Goal: Task Accomplishment & Management: Complete application form

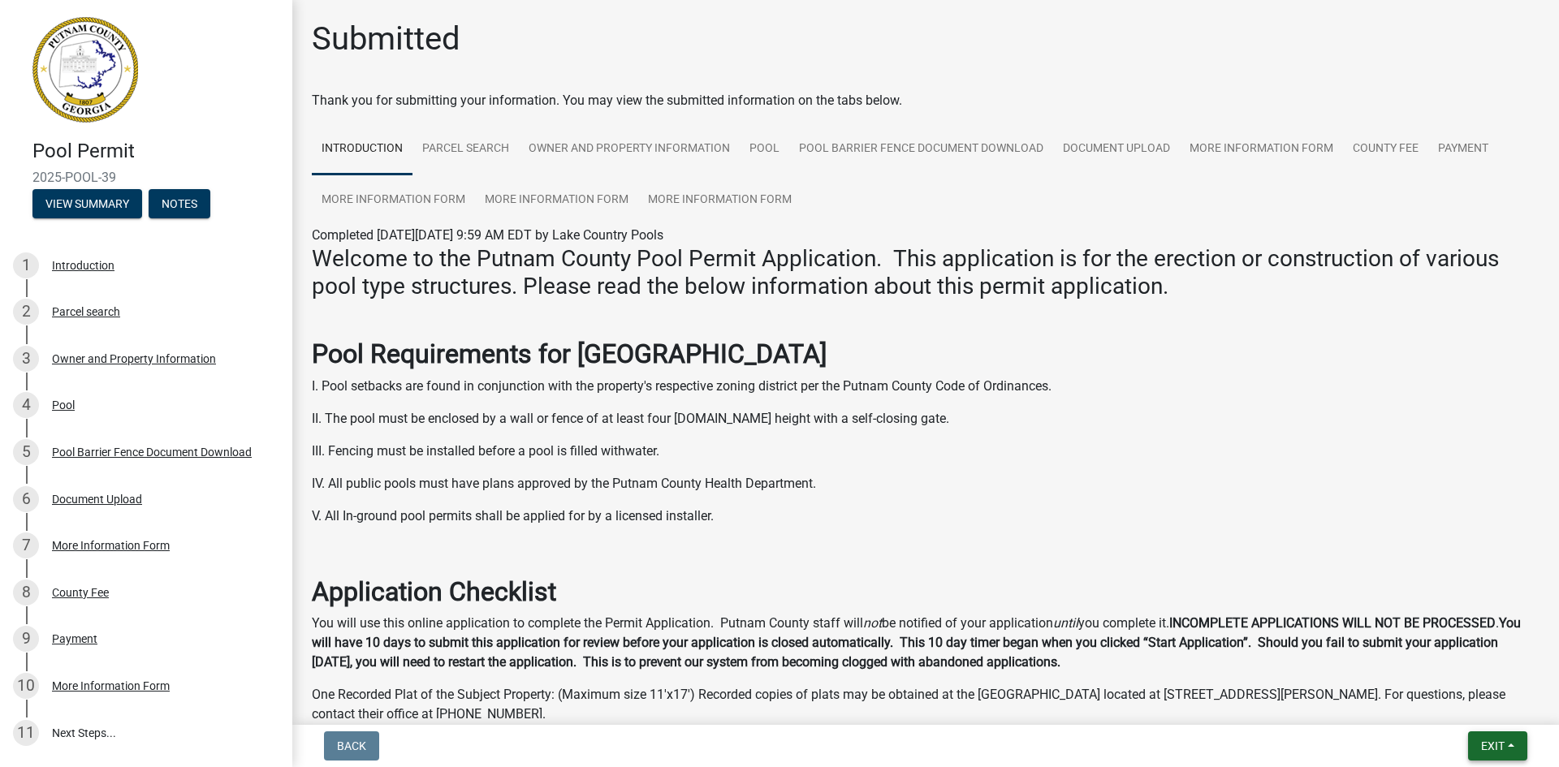
click at [1511, 744] on button "Exit" at bounding box center [1497, 745] width 59 height 29
click at [1455, 701] on button "Save & Exit" at bounding box center [1462, 703] width 130 height 39
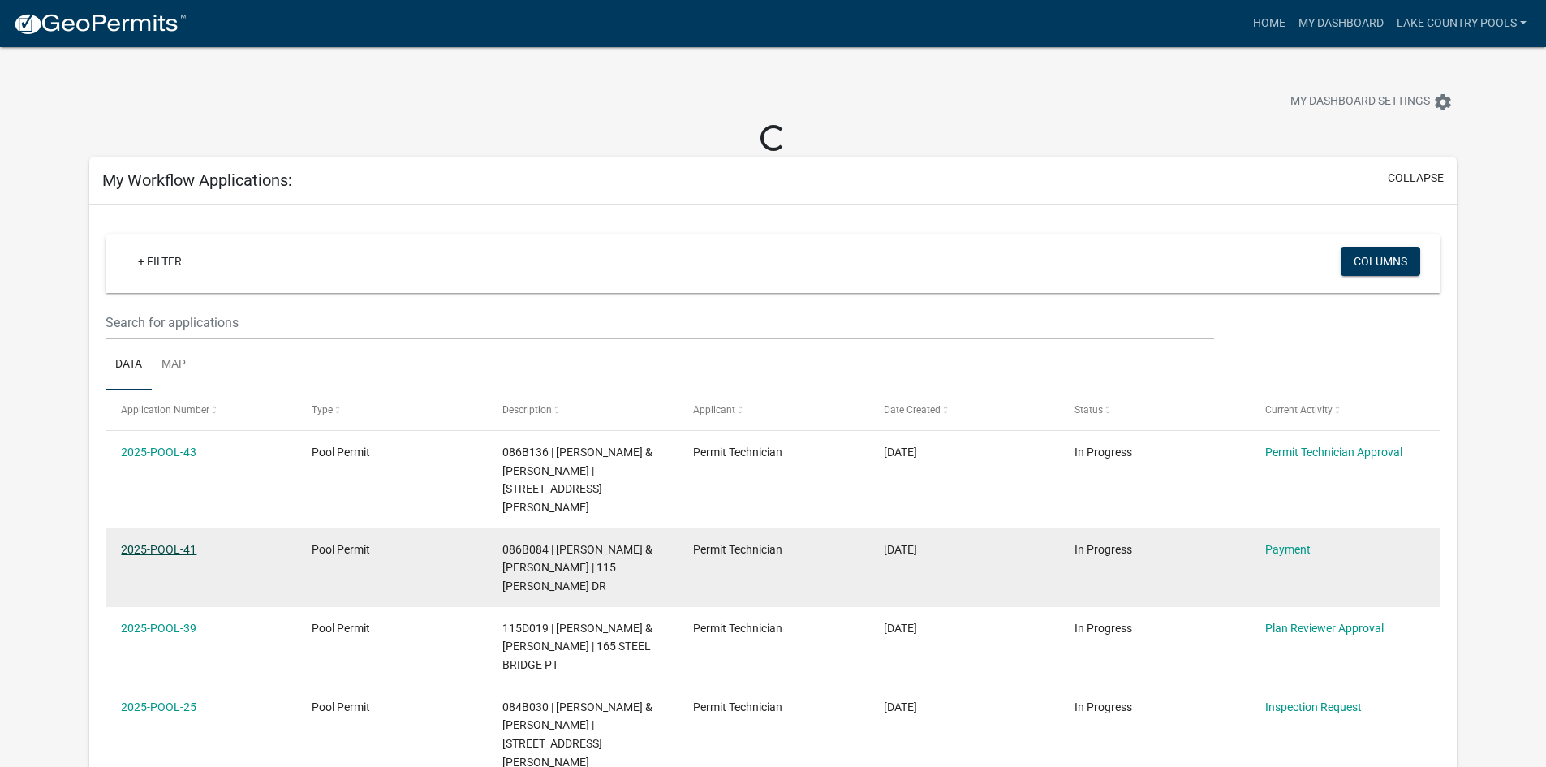
click at [183, 543] on link "2025-POOL-41" at bounding box center [158, 549] width 75 height 13
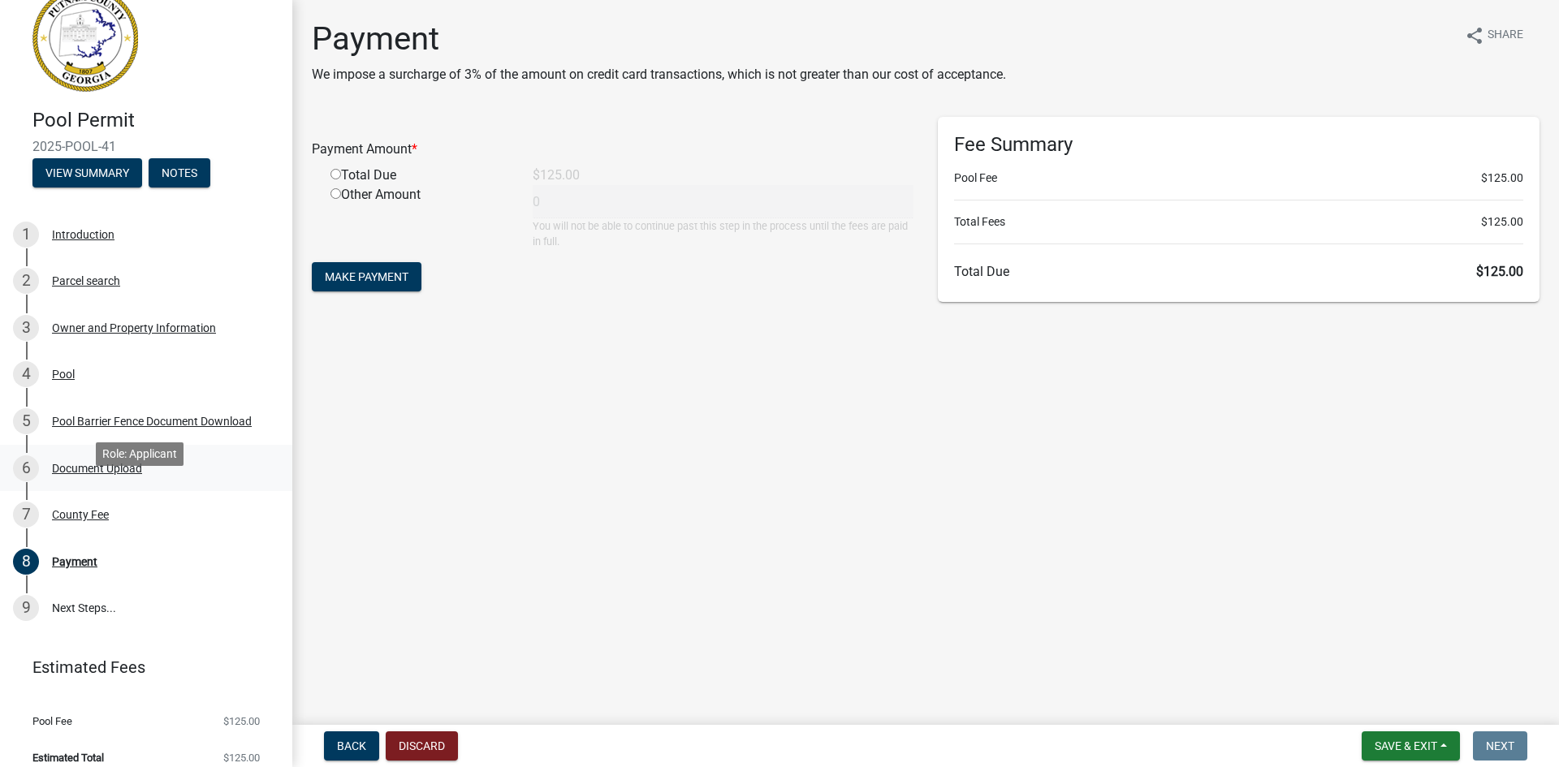
scroll to position [46, 0]
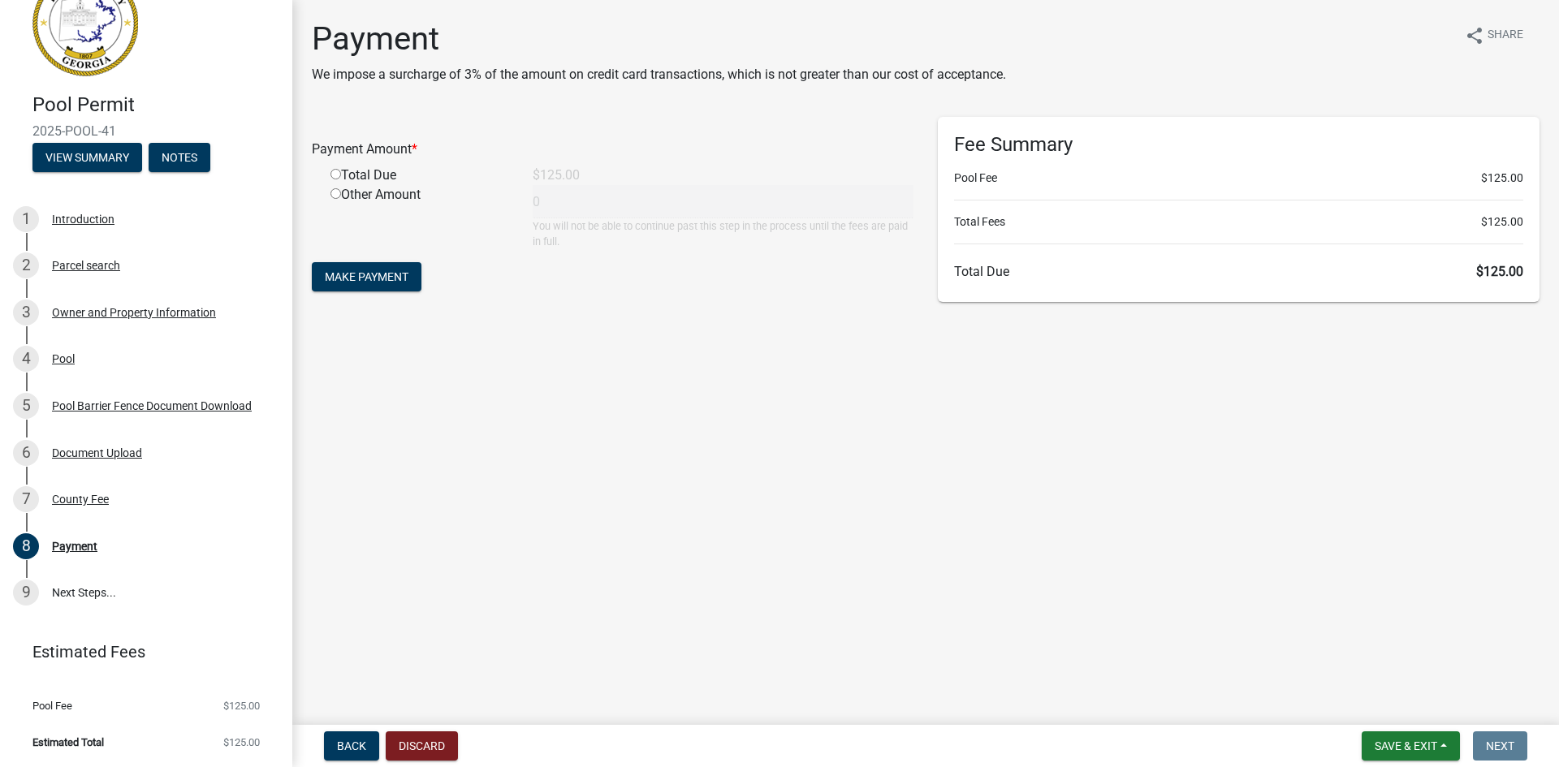
click at [339, 176] on input "radio" at bounding box center [335, 174] width 11 height 11
radio input "true"
type input "125"
click at [389, 279] on span "Make Payment" at bounding box center [367, 276] width 84 height 13
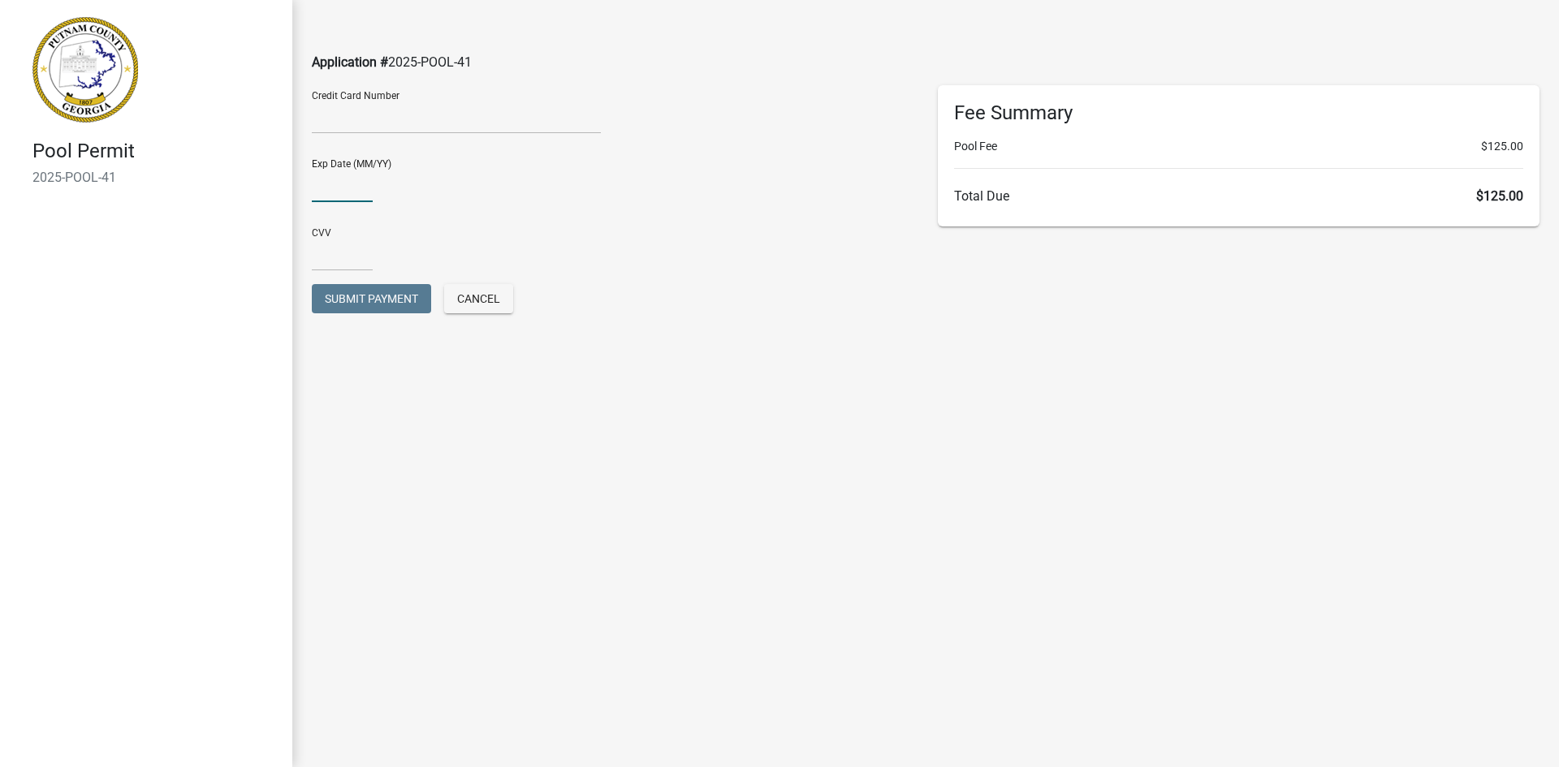
click at [336, 192] on input "text" at bounding box center [342, 185] width 61 height 33
click at [327, 182] on input "0328" at bounding box center [342, 185] width 61 height 33
type input "03/28"
click at [352, 255] on input "text" at bounding box center [342, 254] width 61 height 33
type input "844"
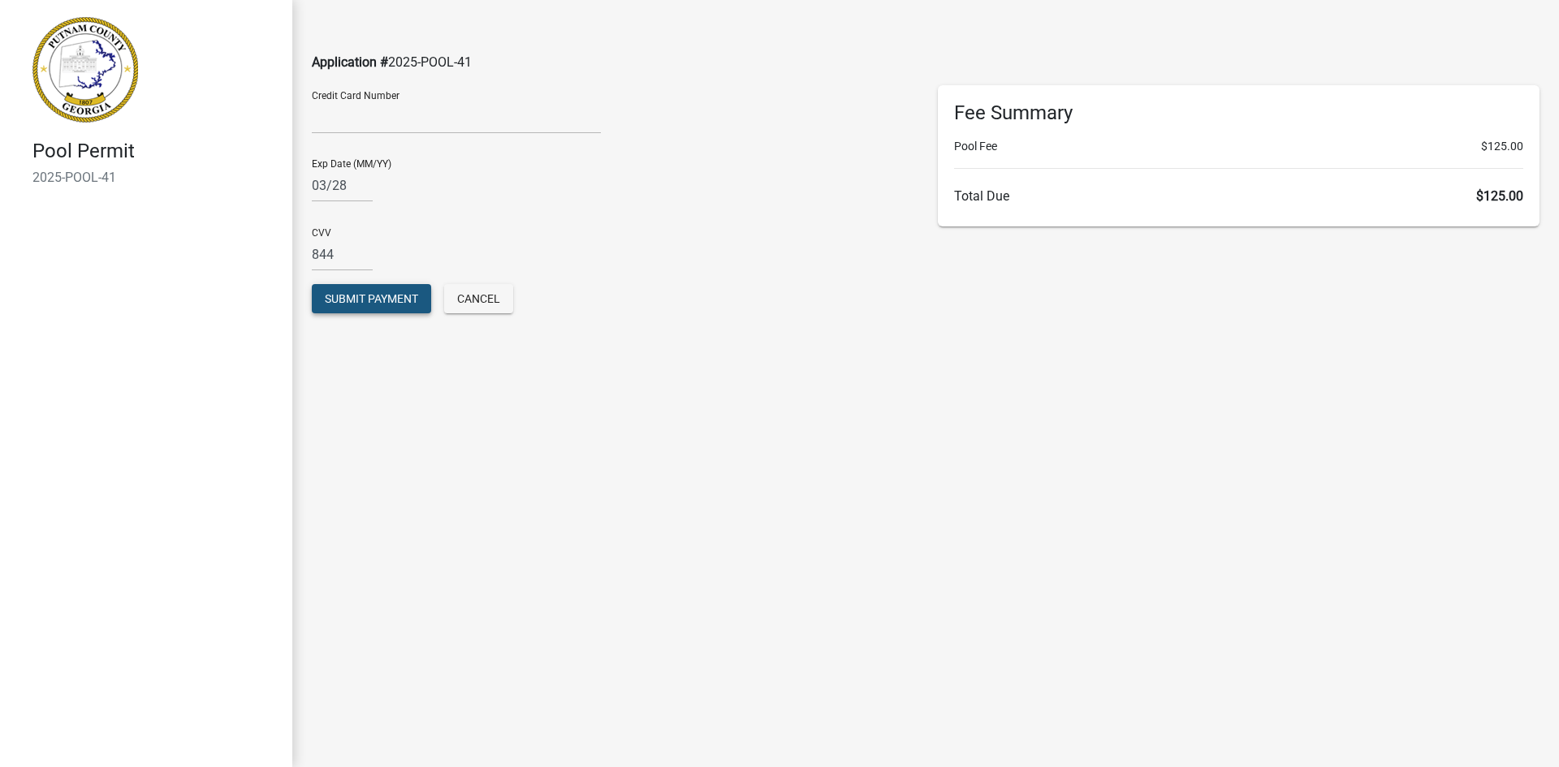
click at [358, 299] on span "Submit Payment" at bounding box center [371, 298] width 93 height 13
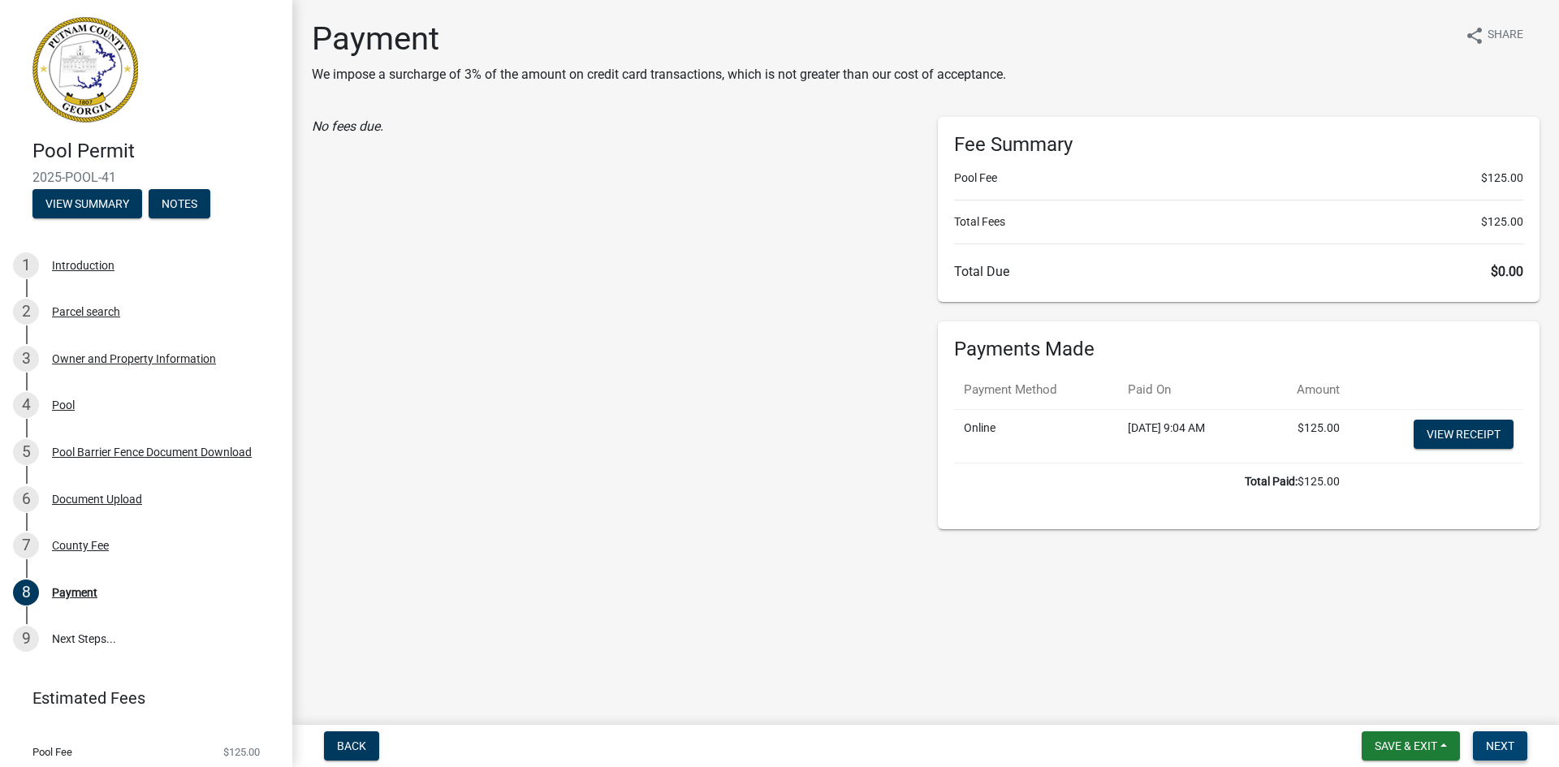
click at [1506, 740] on span "Next" at bounding box center [1500, 746] width 28 height 13
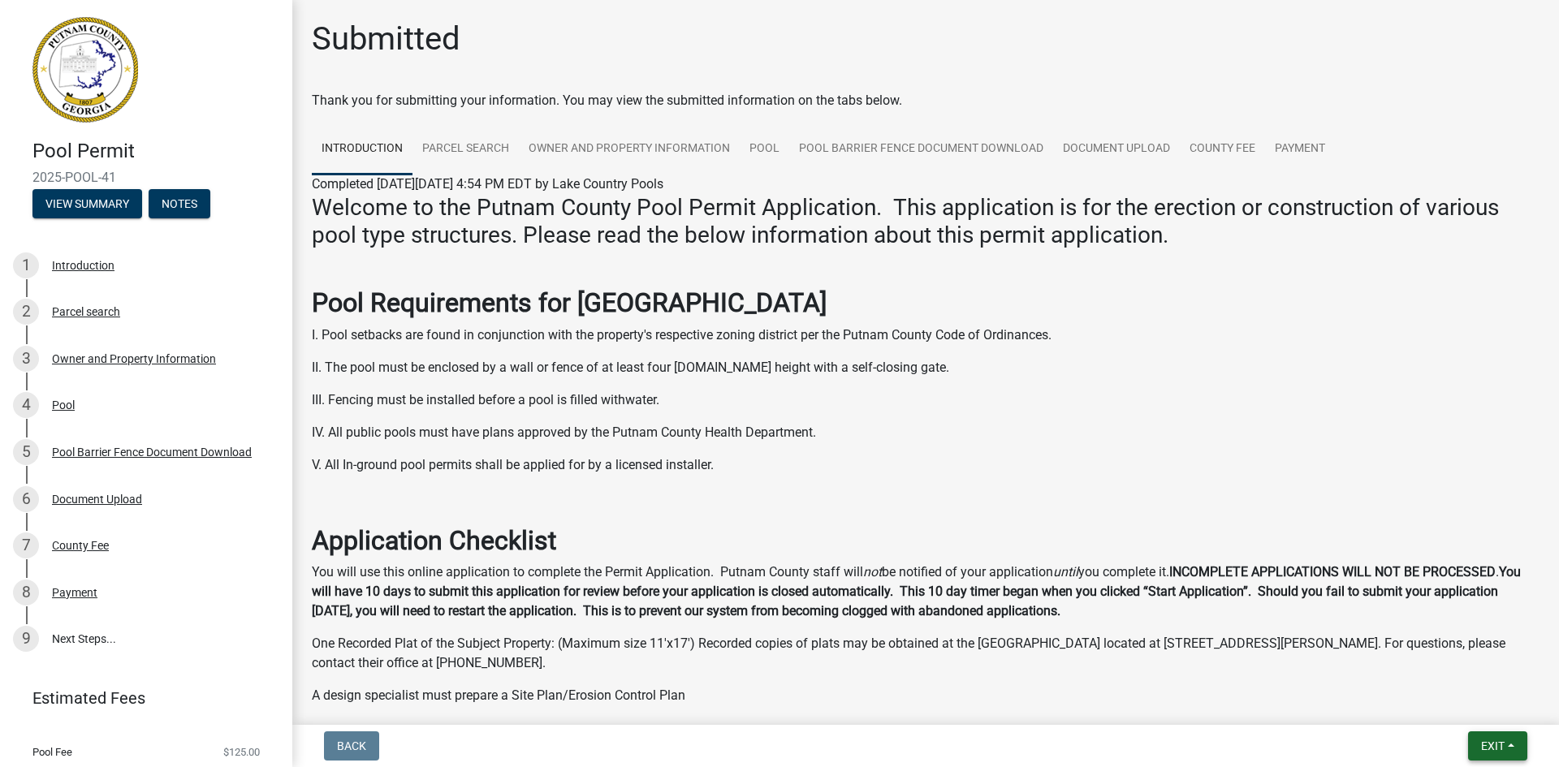
click at [1495, 741] on span "Exit" at bounding box center [1493, 746] width 24 height 13
click at [1465, 706] on button "Save & Exit" at bounding box center [1462, 703] width 130 height 39
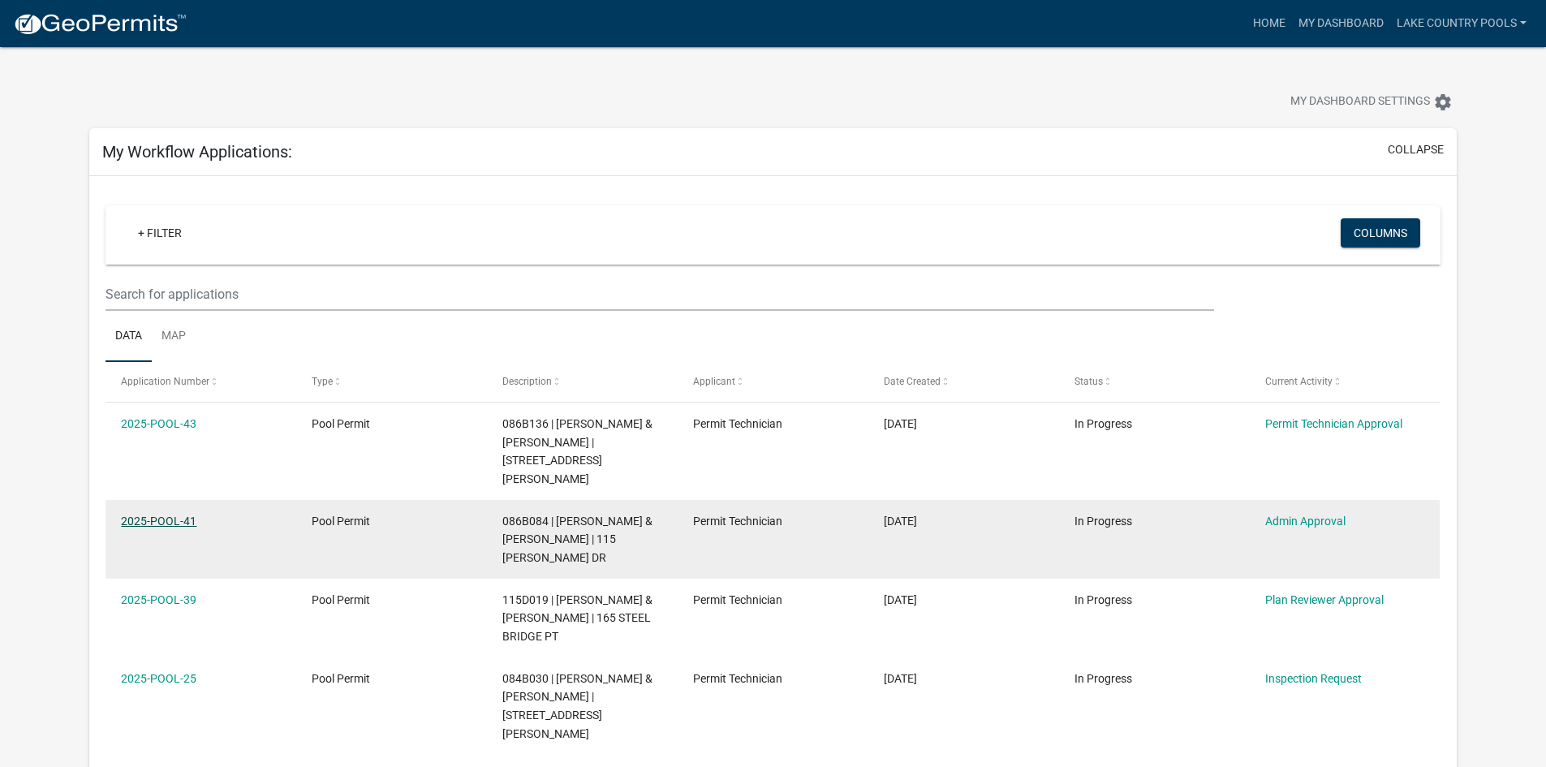
click at [170, 515] on link "2025-POOL-41" at bounding box center [158, 521] width 75 height 13
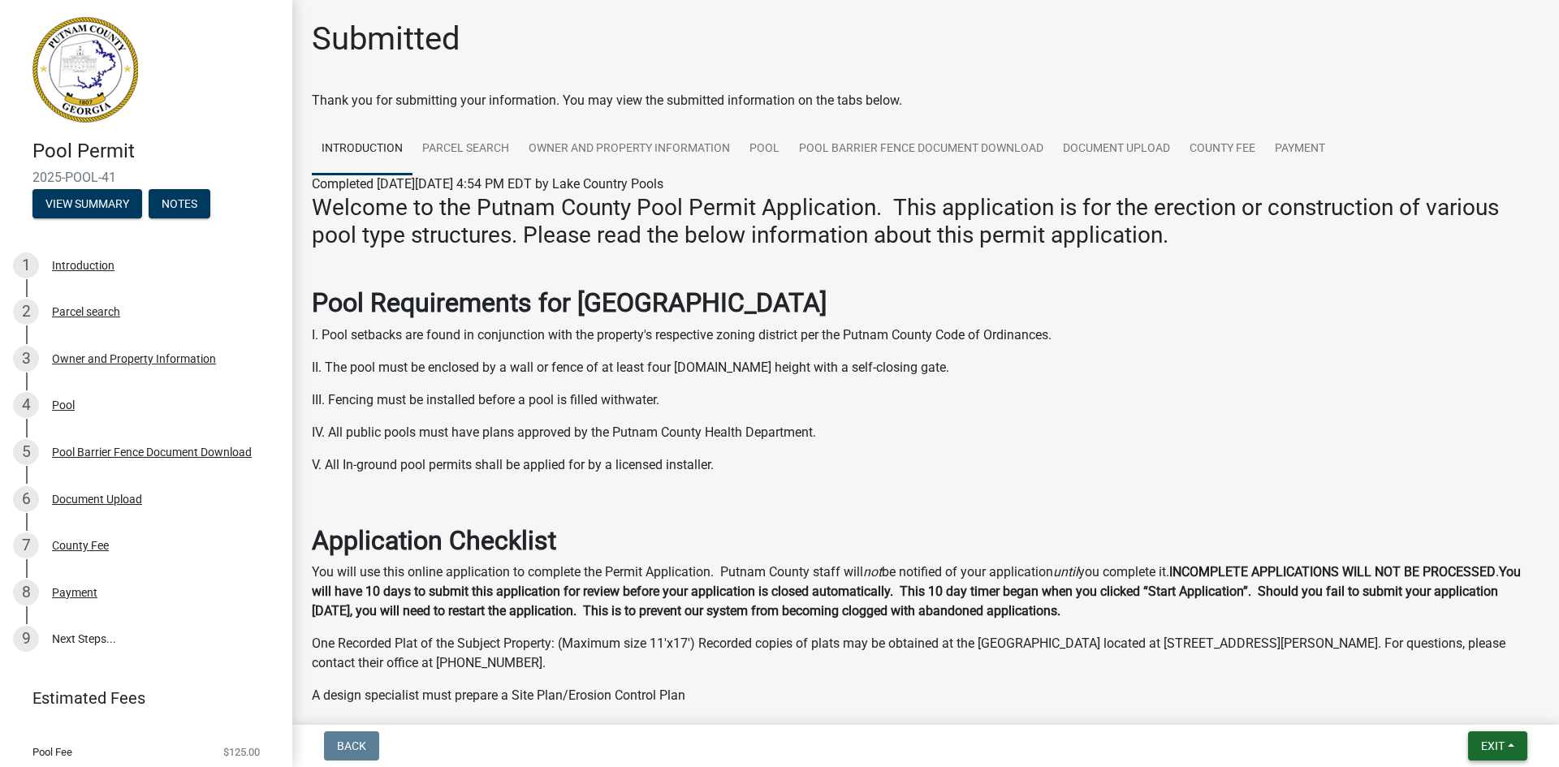
click at [1515, 739] on button "Exit" at bounding box center [1497, 745] width 59 height 29
click at [1449, 700] on button "Save & Exit" at bounding box center [1462, 703] width 130 height 39
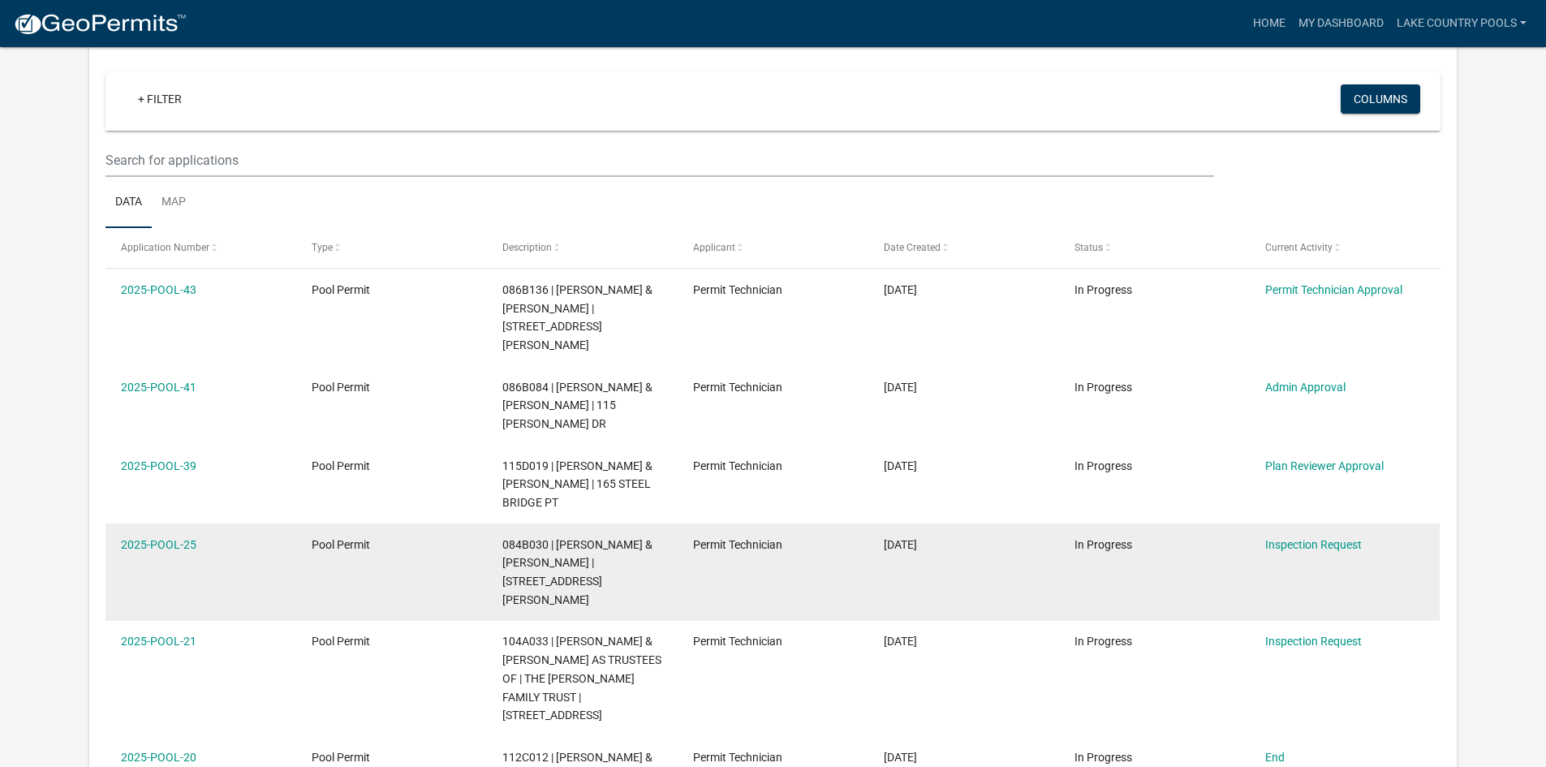
scroll to position [134, 0]
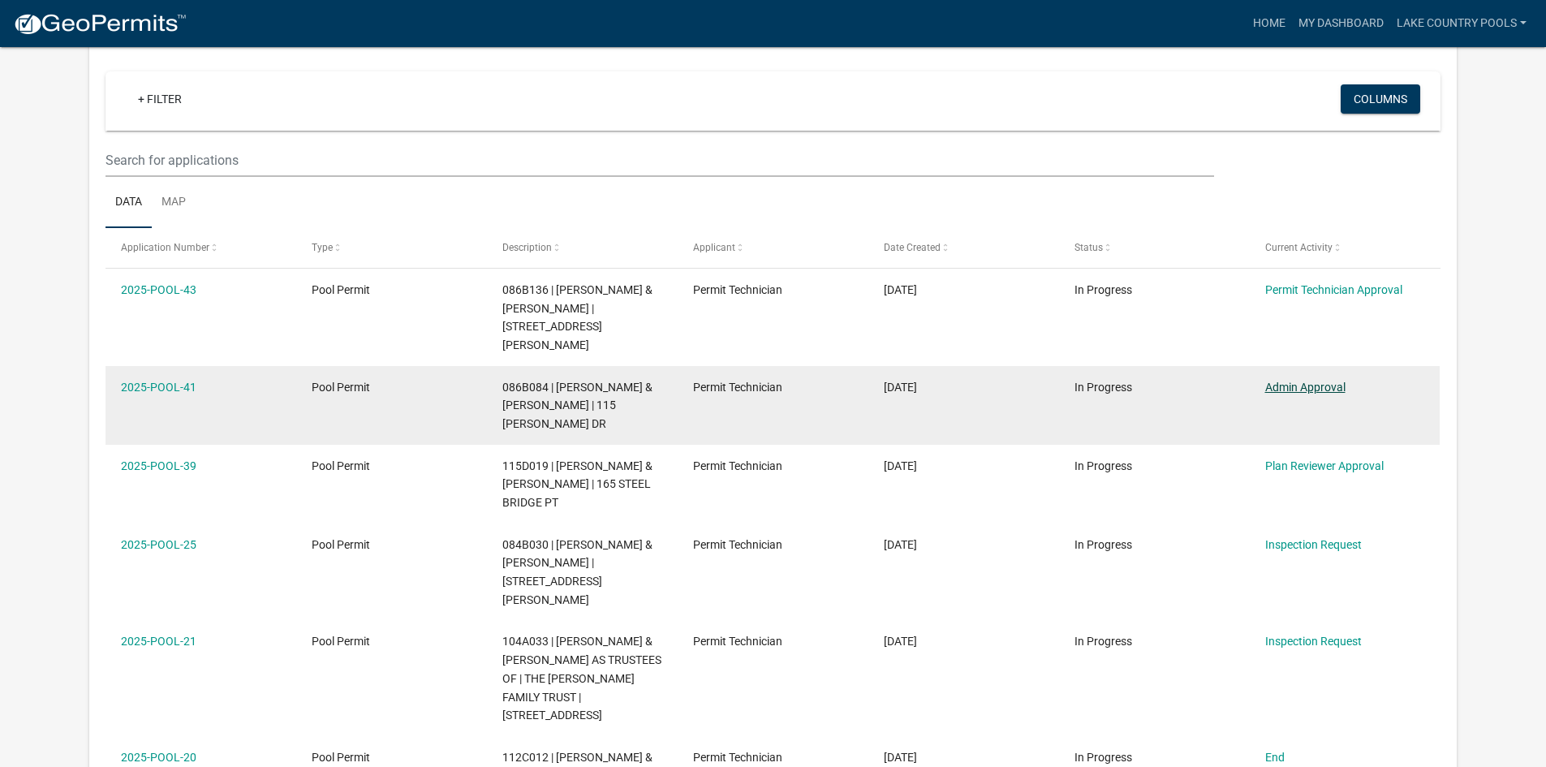
click at [1309, 381] on link "Admin Approval" at bounding box center [1306, 387] width 80 height 13
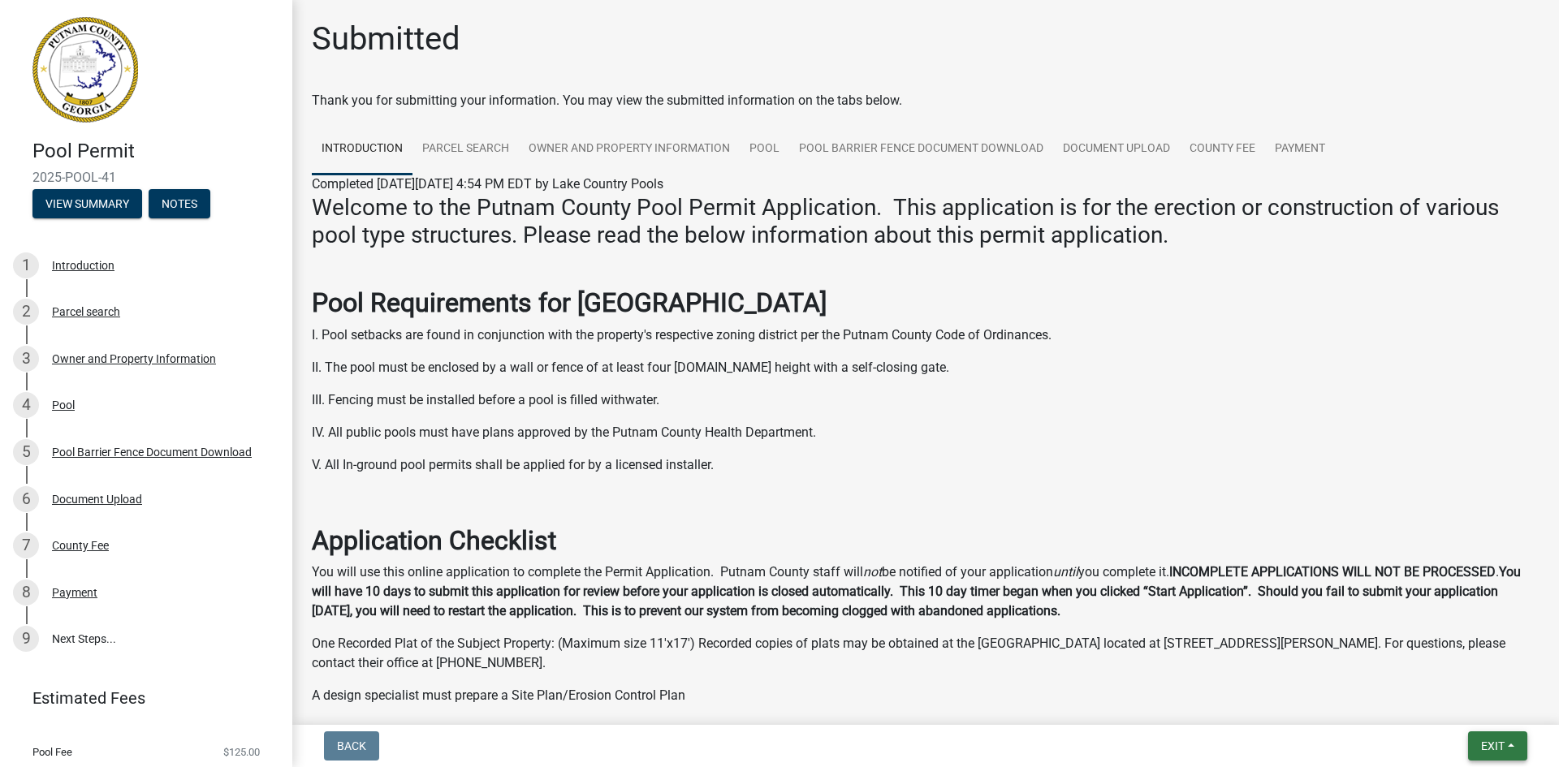
click at [1507, 753] on button "Exit" at bounding box center [1497, 745] width 59 height 29
click at [1447, 702] on button "Save & Exit" at bounding box center [1462, 703] width 130 height 39
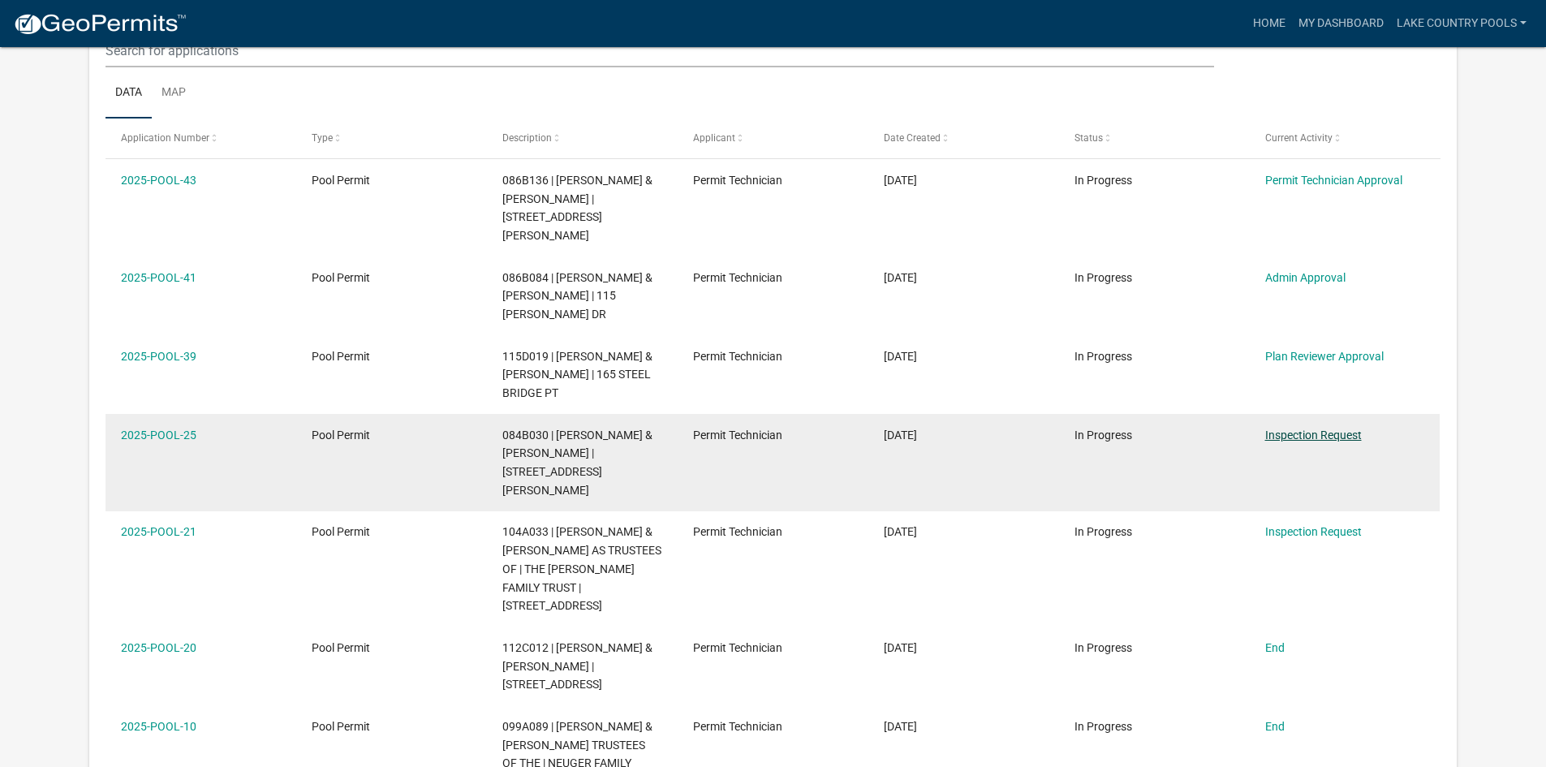
scroll to position [215, 0]
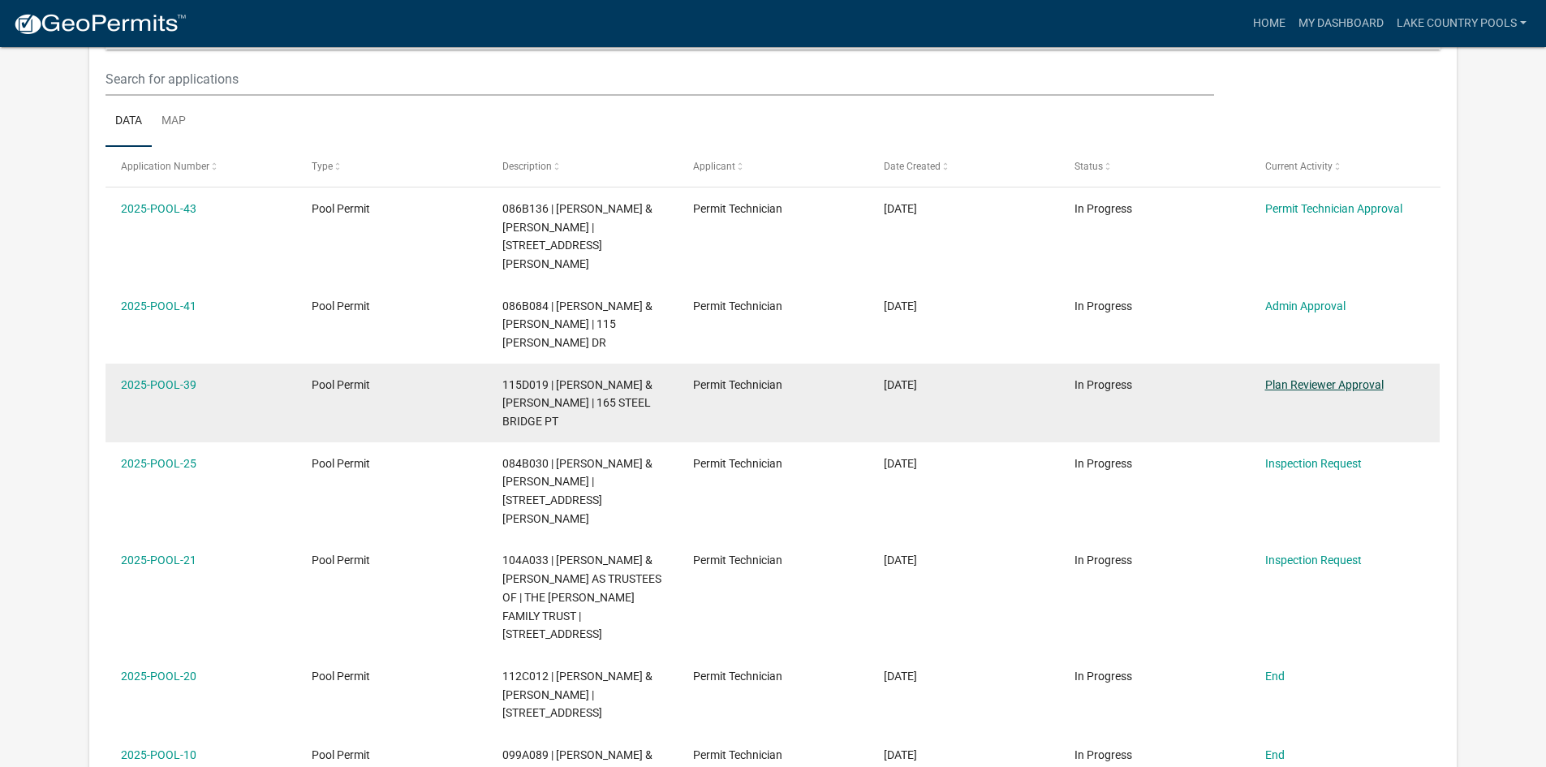
click at [1281, 378] on link "Plan Reviewer Approval" at bounding box center [1325, 384] width 119 height 13
